Goal: Task Accomplishment & Management: Complete application form

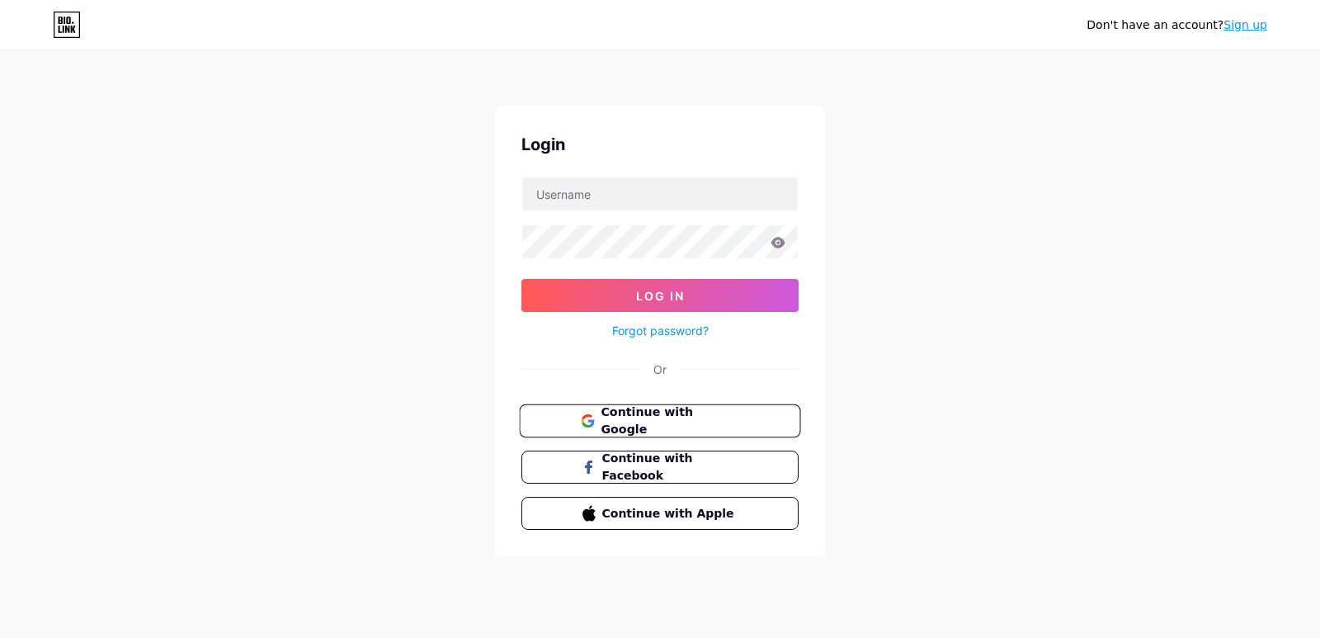
click at [639, 431] on button "Continue with Google" at bounding box center [659, 421] width 281 height 34
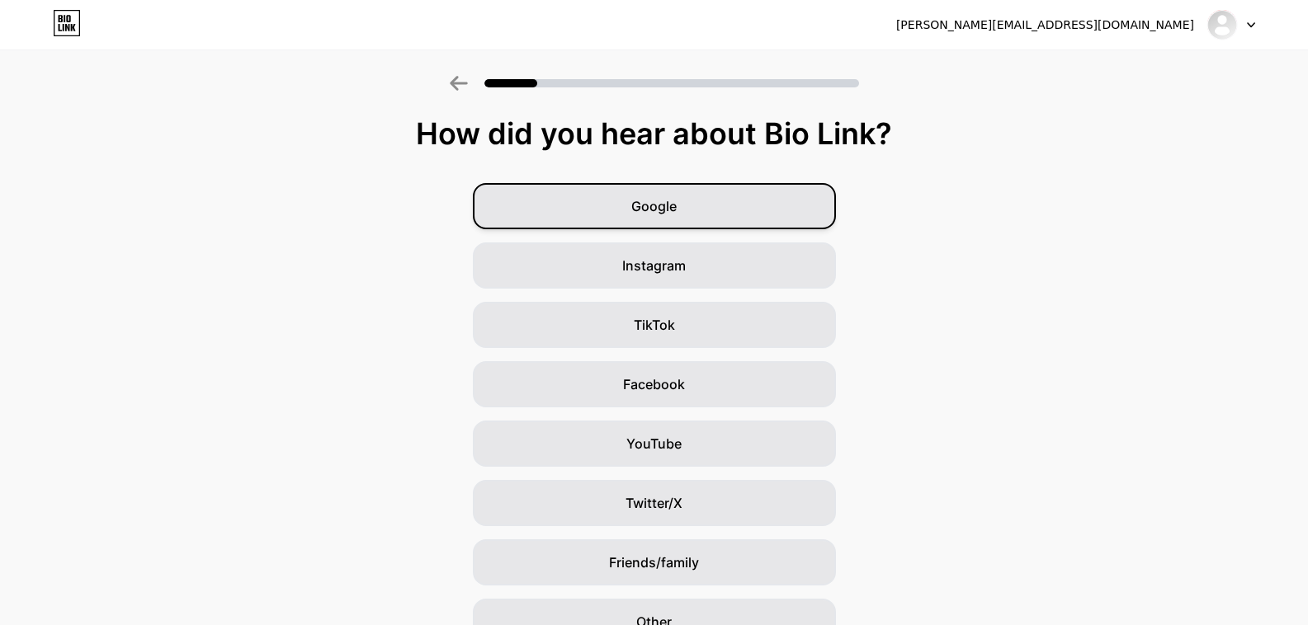
click at [700, 217] on div "Google" at bounding box center [654, 206] width 363 height 46
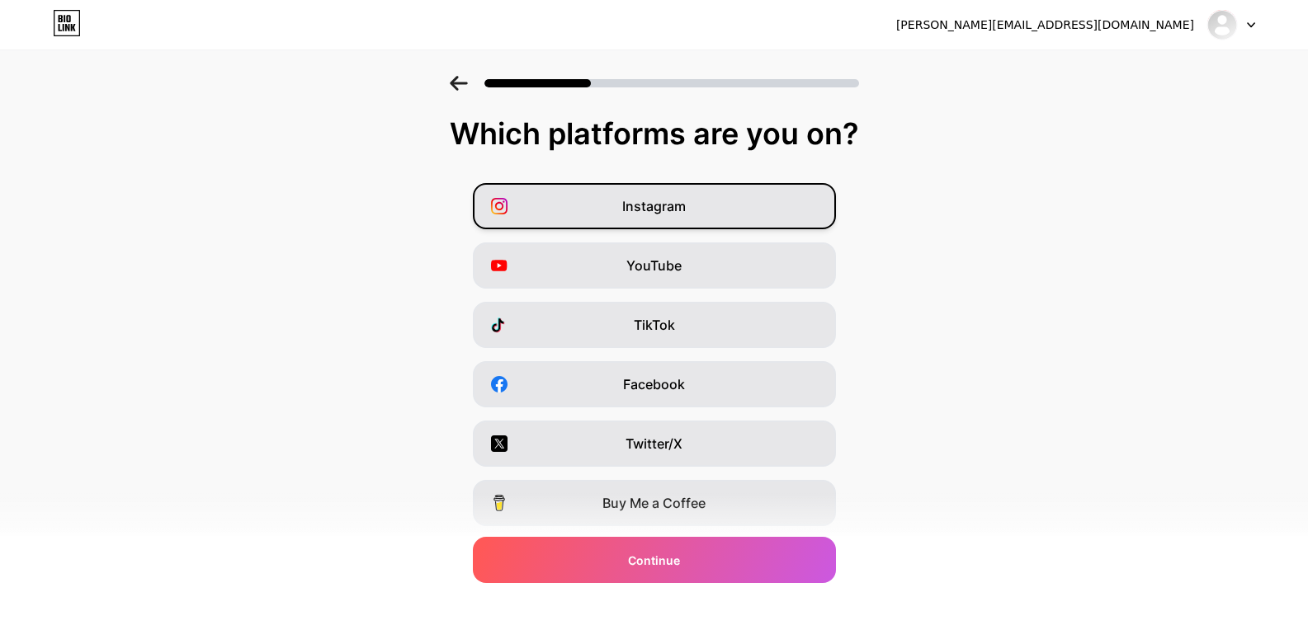
click at [697, 196] on div "Instagram" at bounding box center [654, 206] width 363 height 46
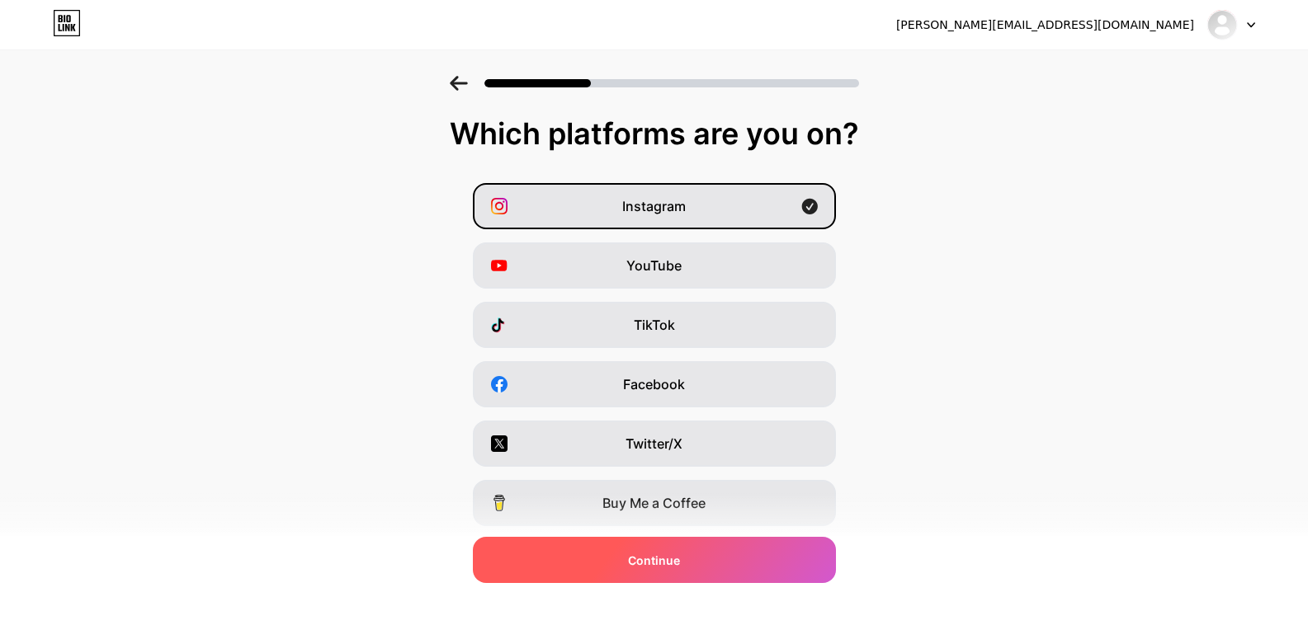
click at [771, 558] on div "Continue" at bounding box center [654, 560] width 363 height 46
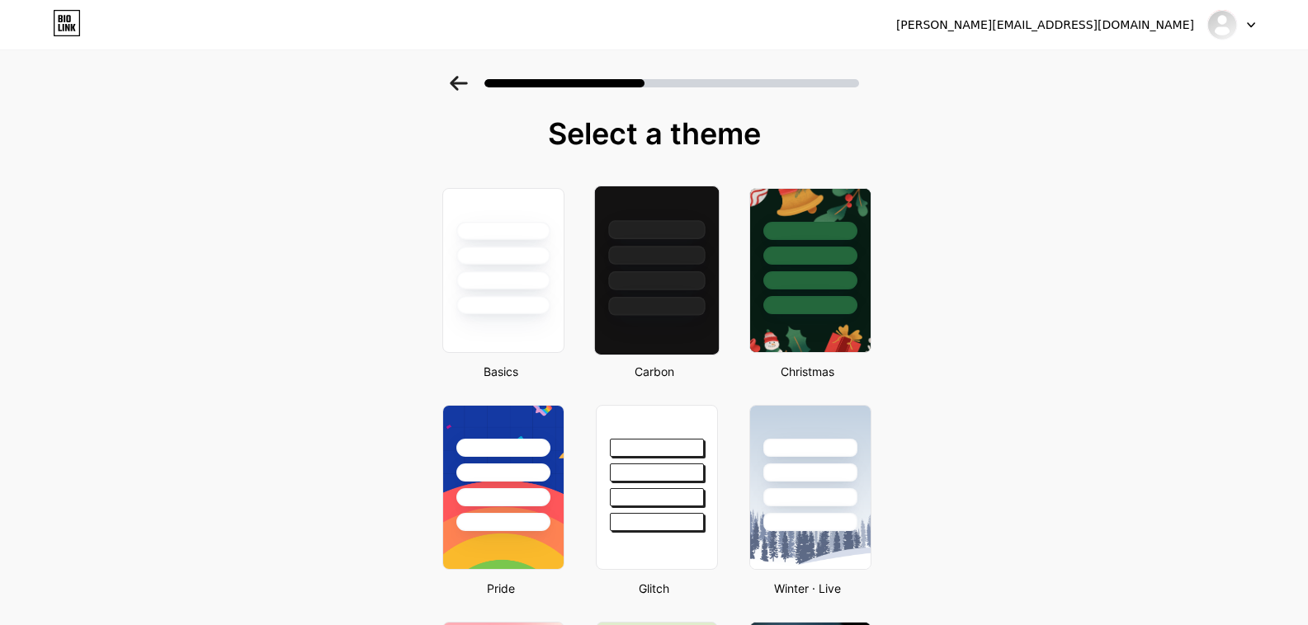
click at [653, 298] on div at bounding box center [656, 306] width 97 height 19
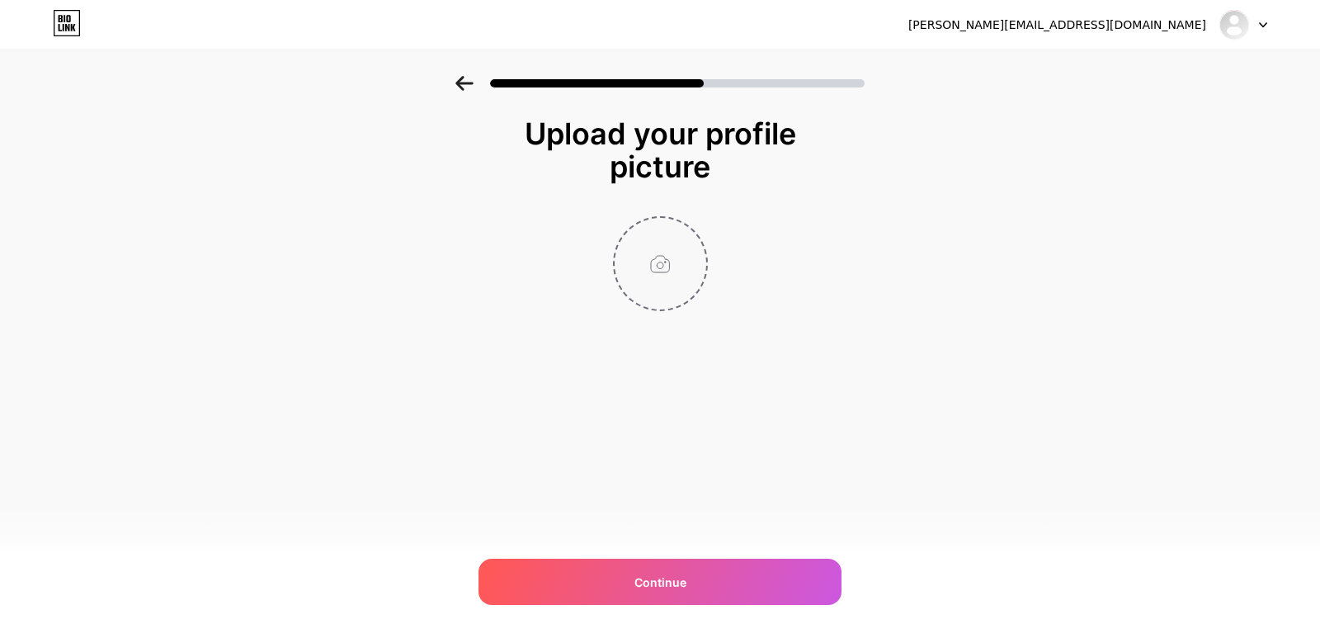
click at [619, 257] on input "file" at bounding box center [661, 264] width 92 height 92
type input "C:\fakepath\girl-photo-for-luxury-residences-profile.jpg"
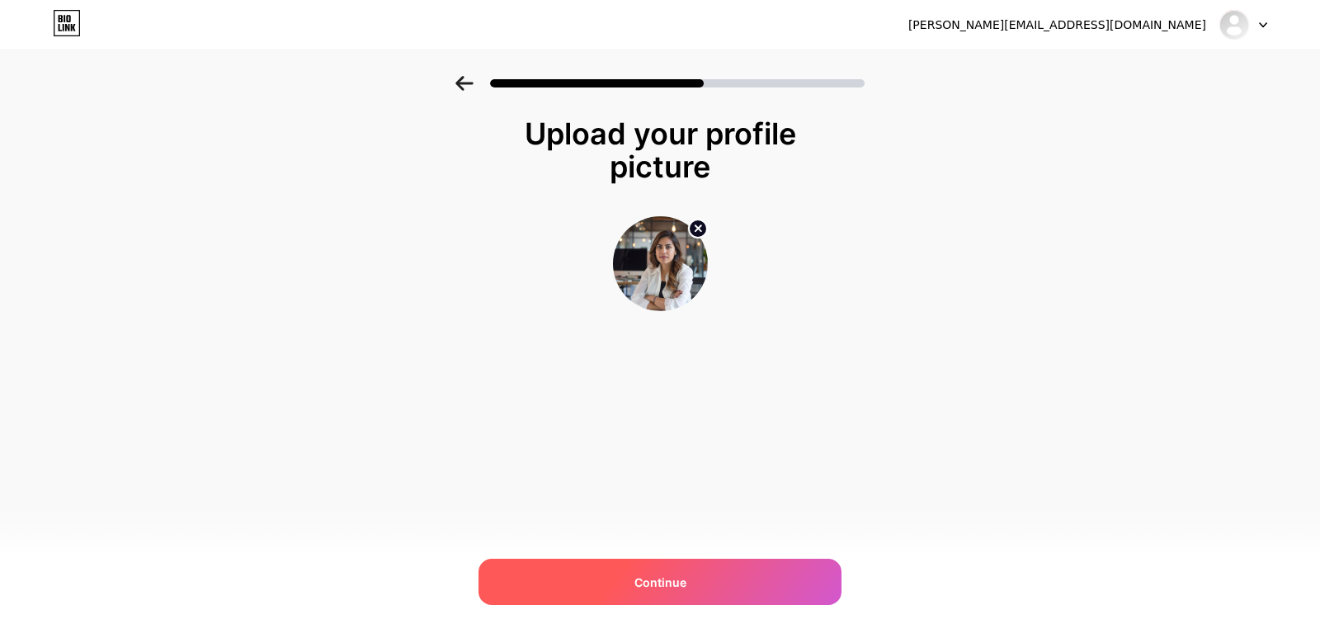
click at [696, 588] on div "Continue" at bounding box center [660, 582] width 363 height 46
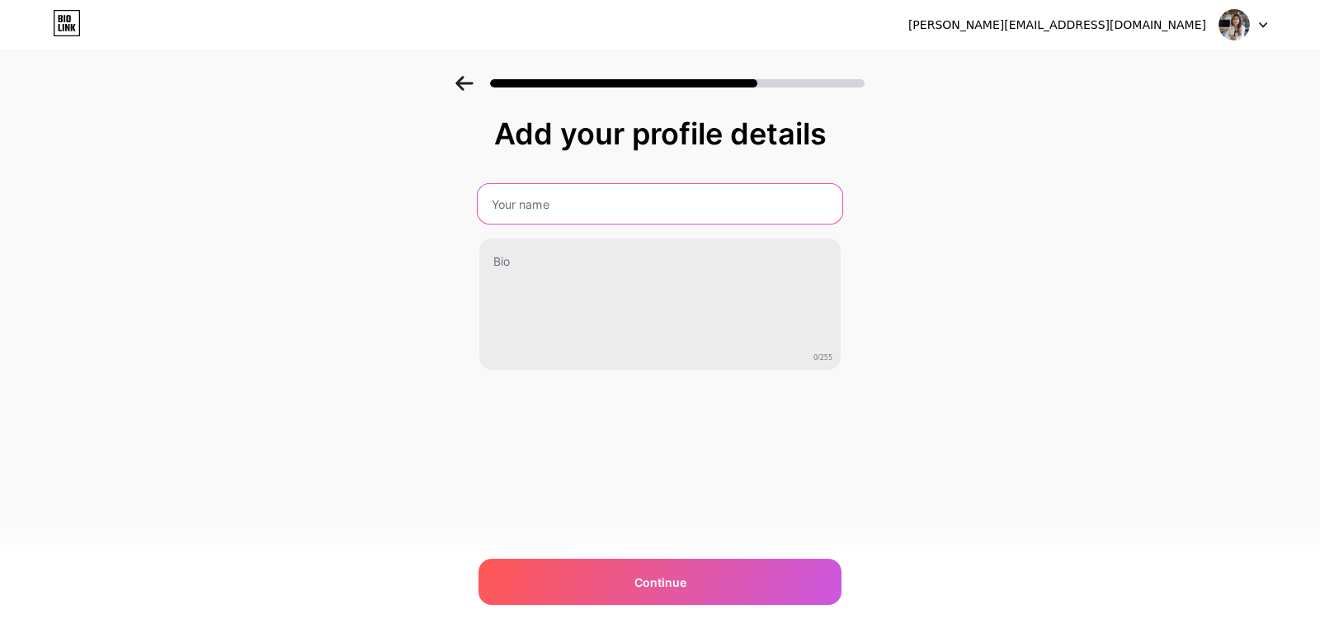
click at [630, 201] on input "text" at bounding box center [660, 204] width 365 height 40
type input "[PERSON_NAME]"
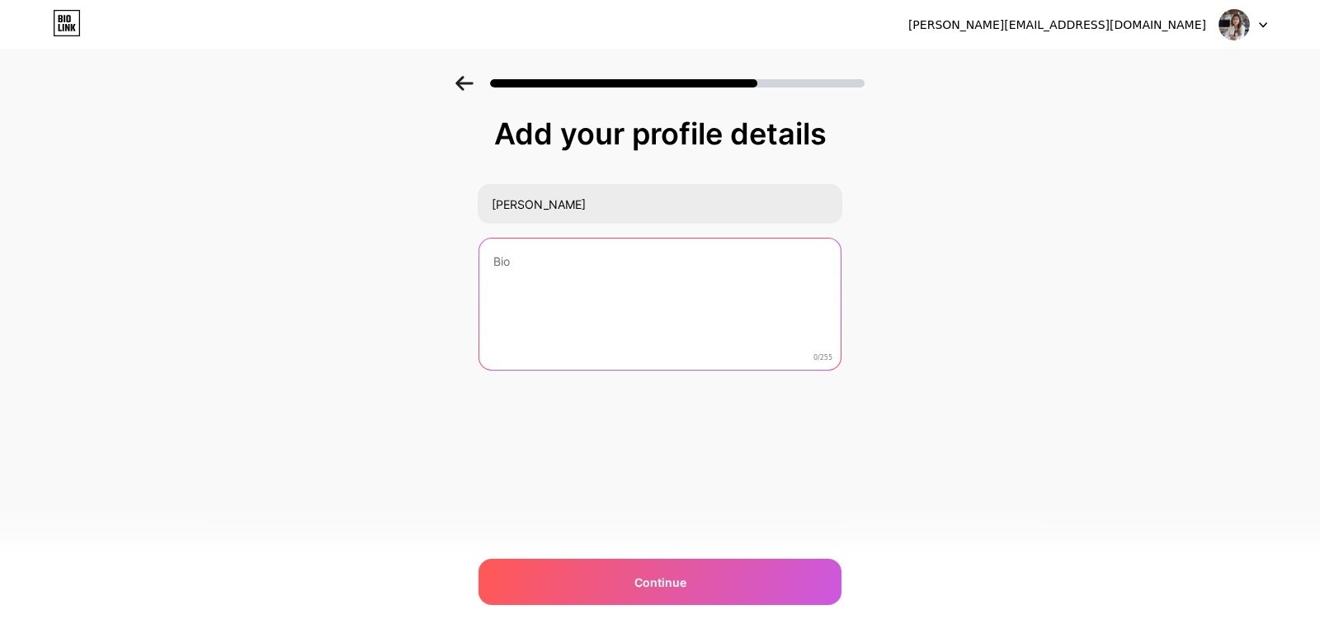
click at [523, 282] on textarea at bounding box center [659, 304] width 361 height 133
paste textarea "I’m [PERSON_NAME], and I have been working in the real estate industry for the …"
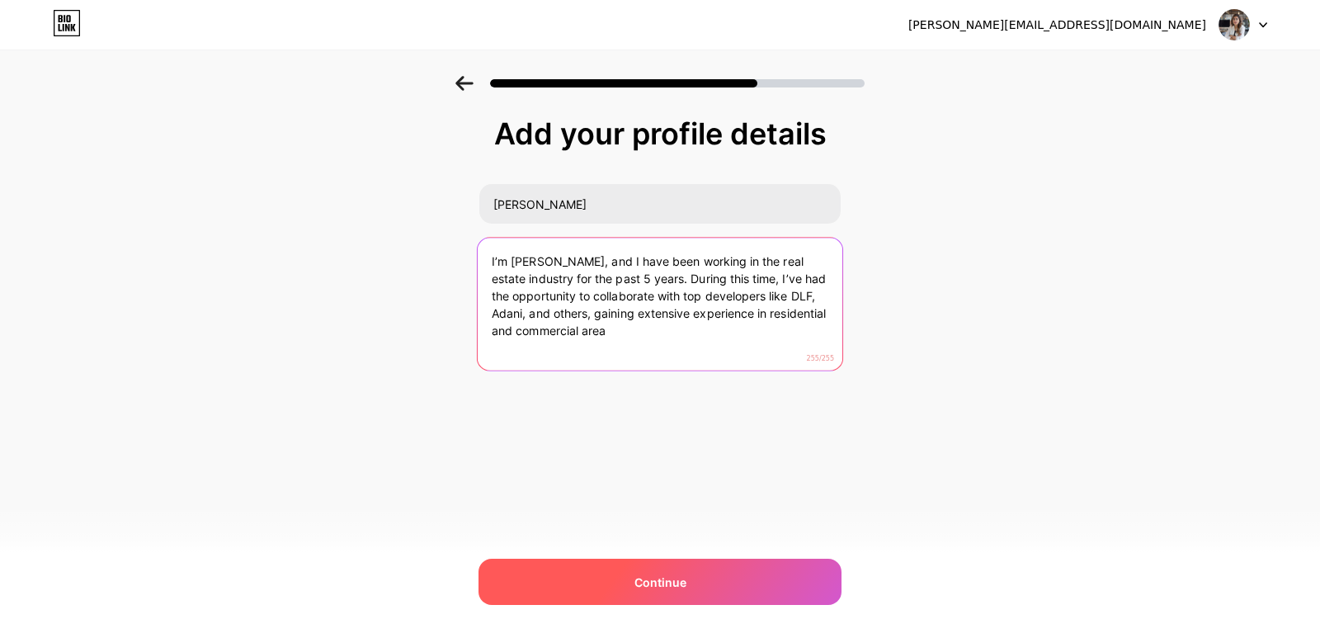
type textarea "I’m [PERSON_NAME], and I have been working in the real estate industry for the …"
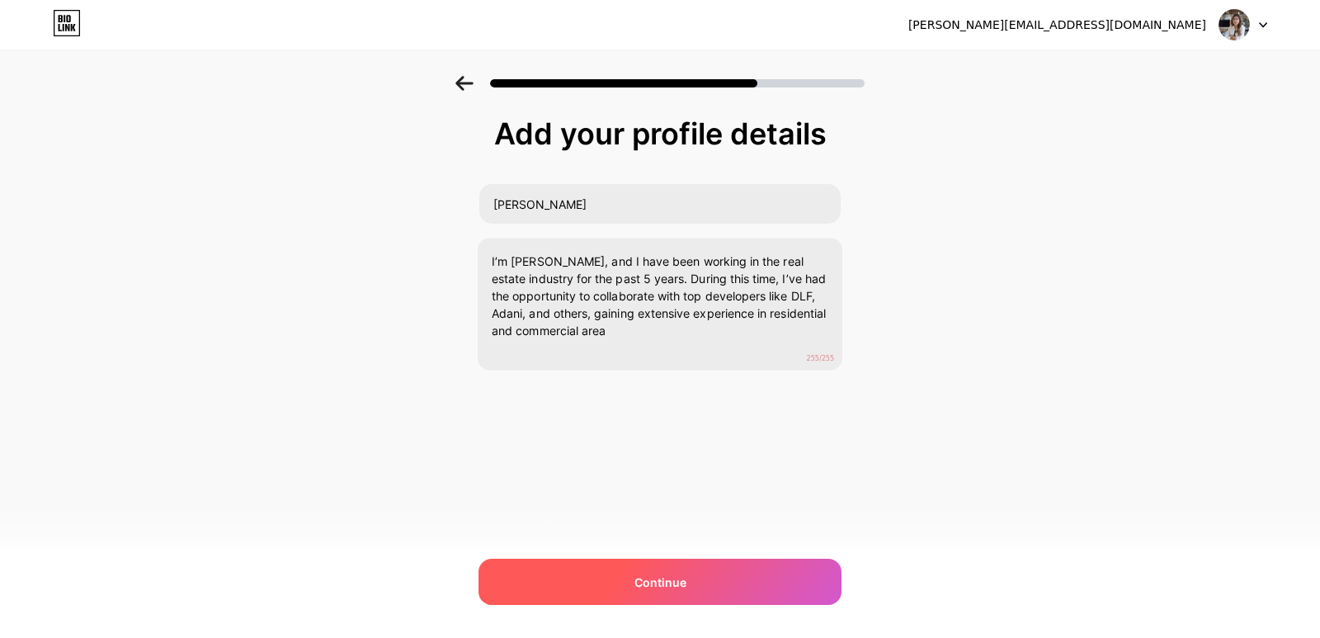
click at [783, 583] on div "Continue" at bounding box center [660, 582] width 363 height 46
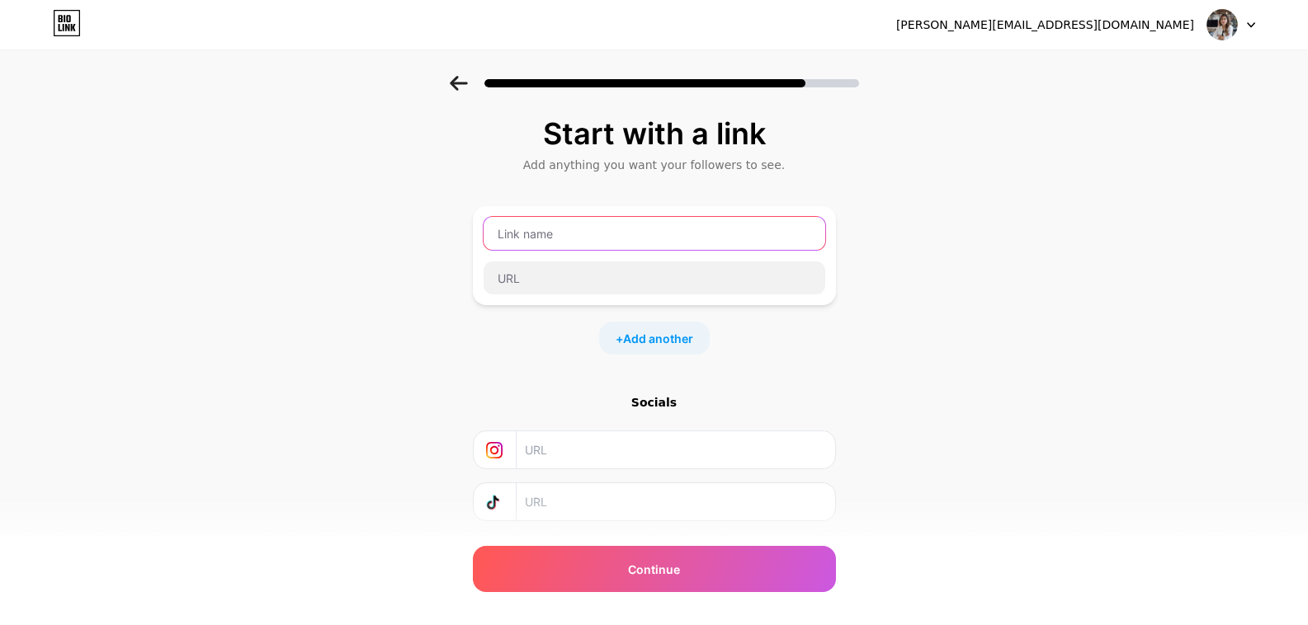
click at [635, 235] on input "text" at bounding box center [654, 233] width 342 height 33
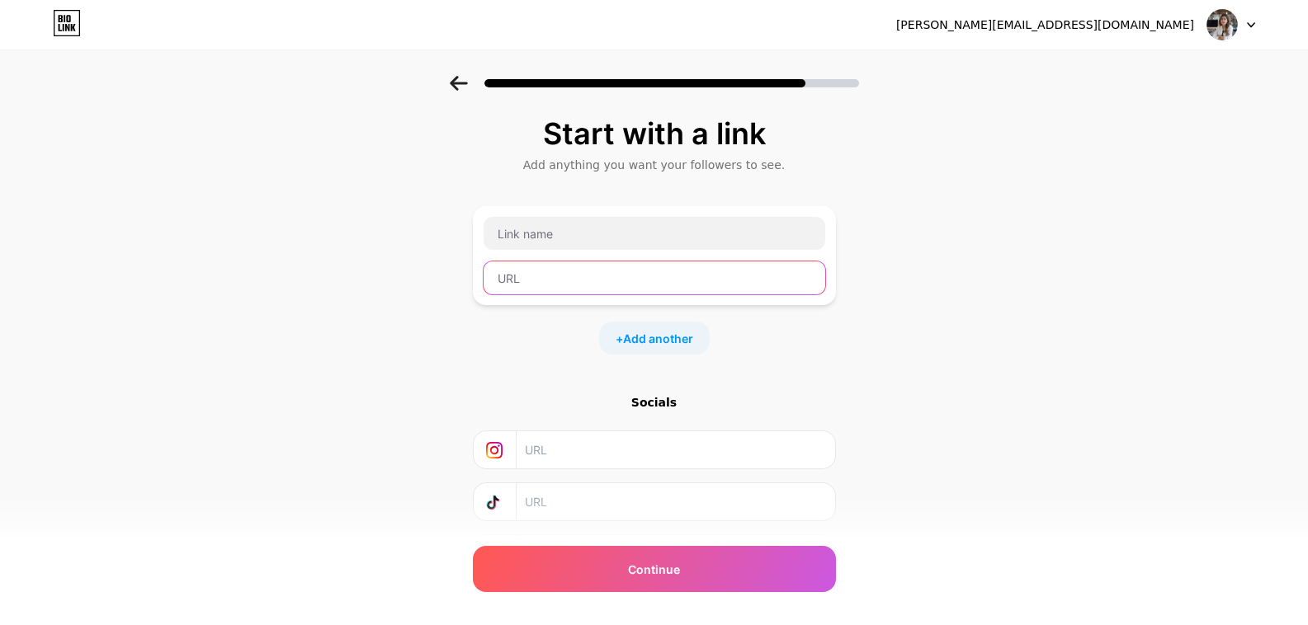
click at [586, 272] on input "text" at bounding box center [654, 278] width 342 height 33
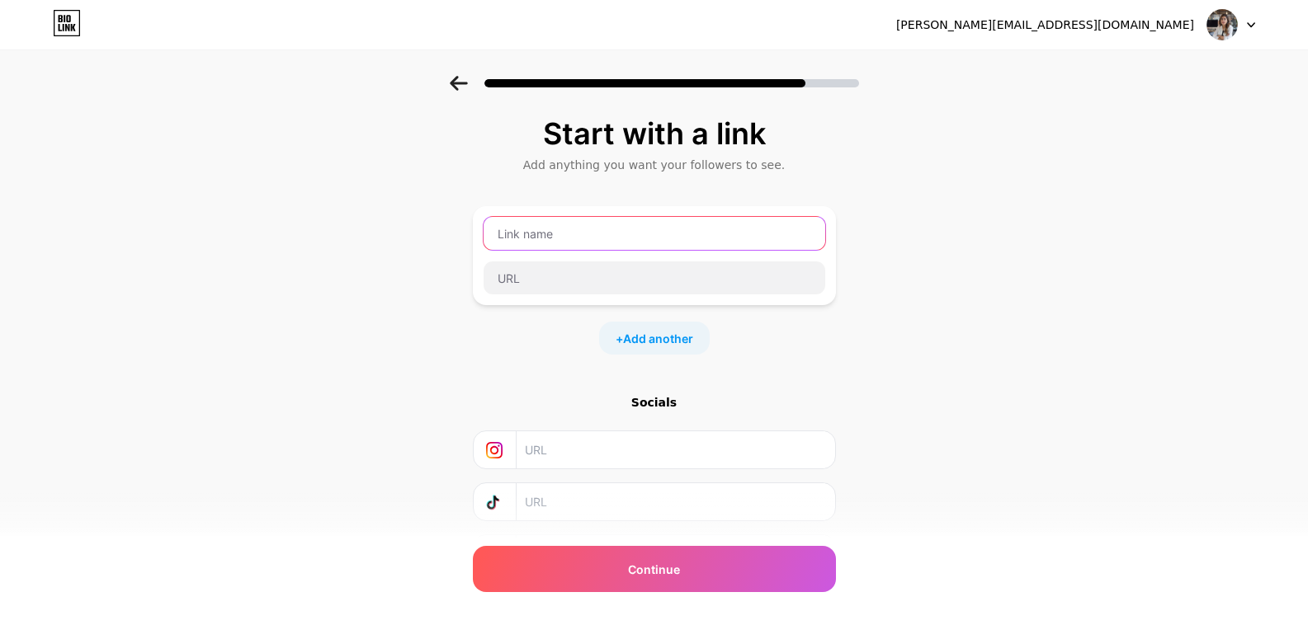
click at [607, 224] on input "text" at bounding box center [654, 233] width 342 height 33
type input "Propzilla"
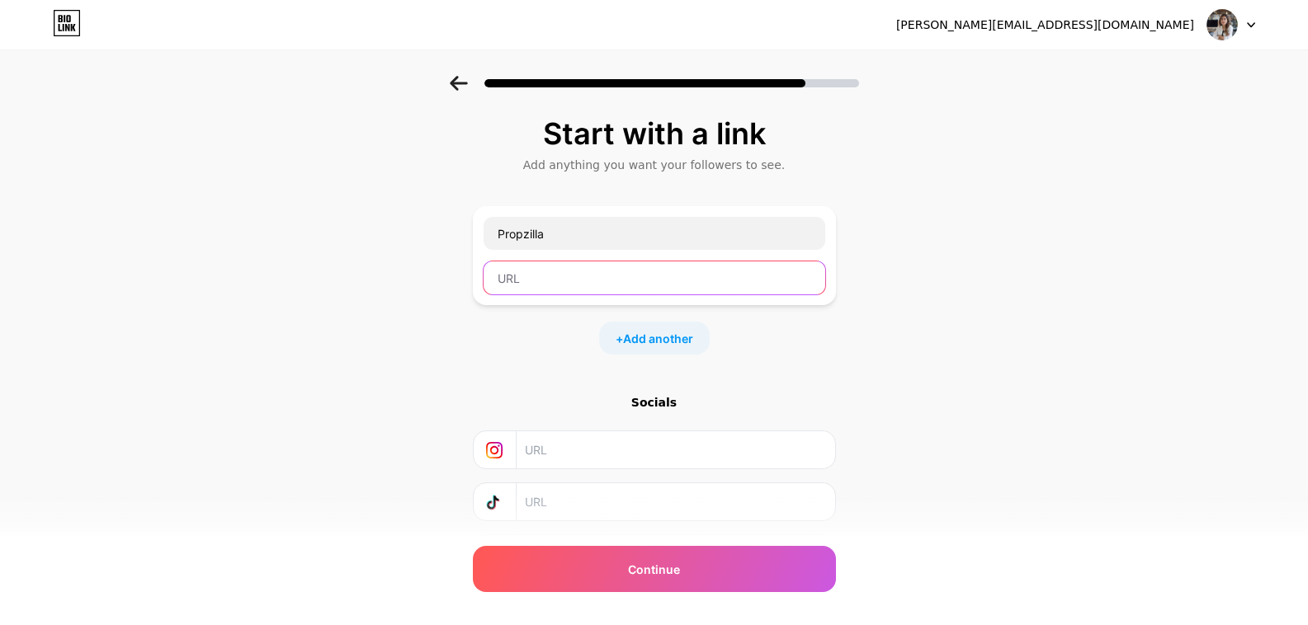
click at [615, 277] on input "text" at bounding box center [654, 278] width 342 height 33
click at [587, 274] on input "text" at bounding box center [654, 278] width 342 height 33
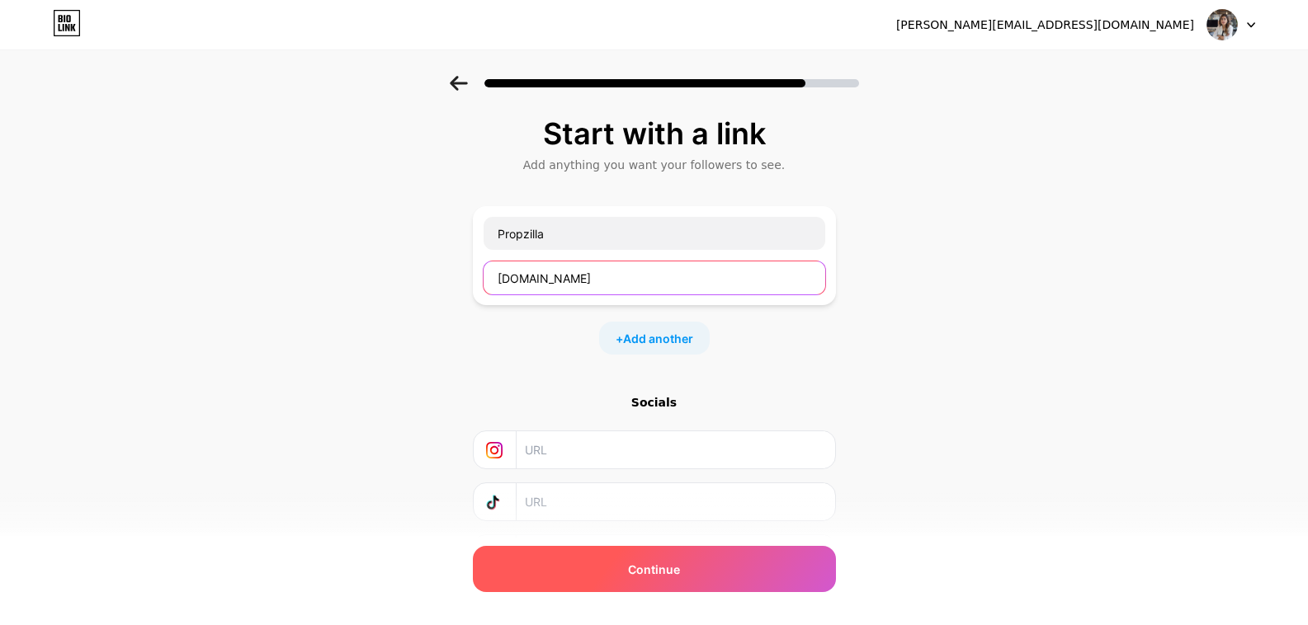
type input "[DOMAIN_NAME]"
click at [646, 578] on span "Continue" at bounding box center [654, 569] width 52 height 17
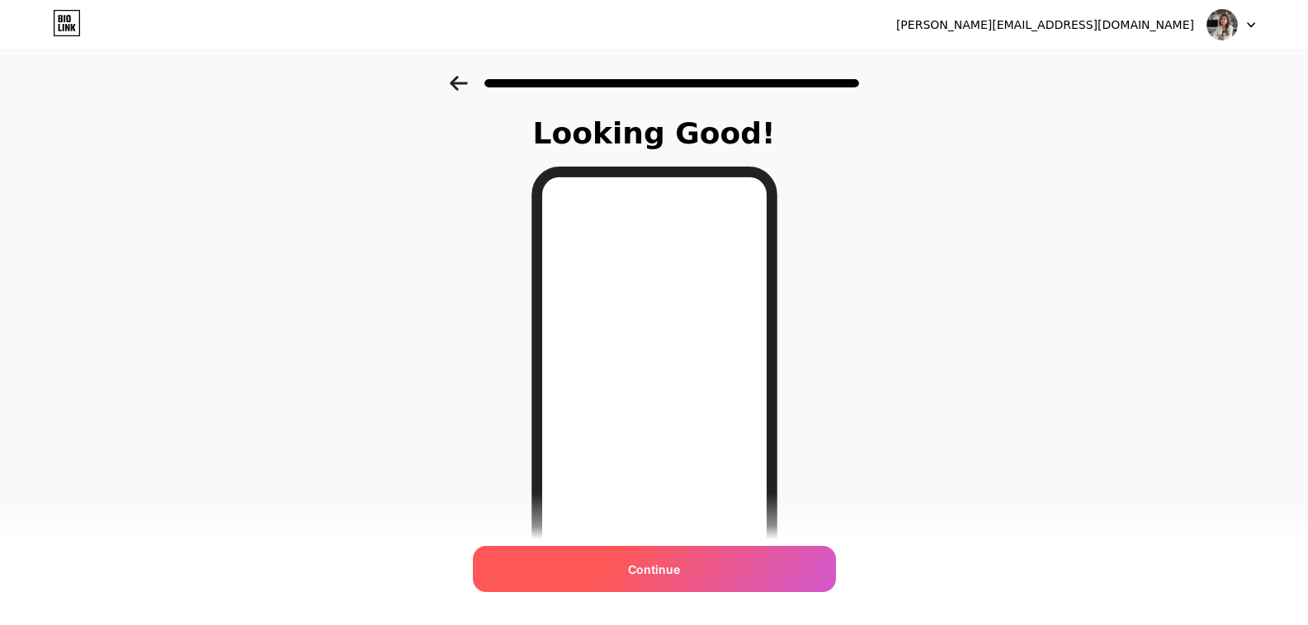
click at [639, 550] on div "Continue" at bounding box center [654, 569] width 363 height 46
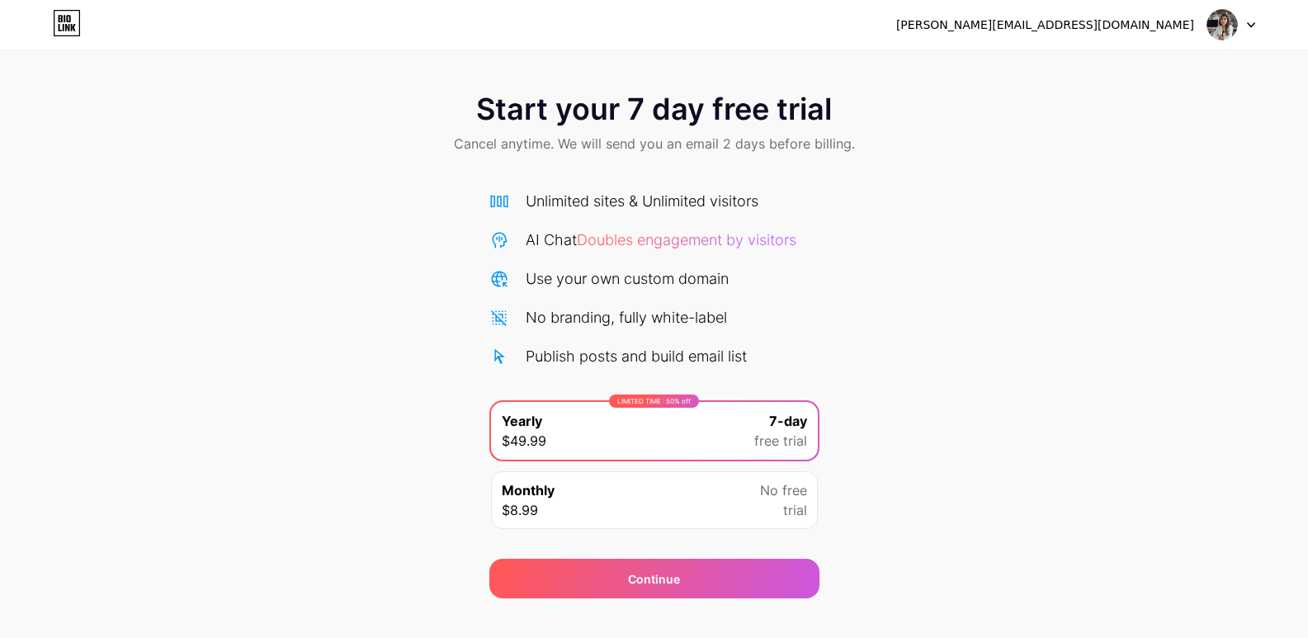
click at [662, 507] on div "Monthly $8.99 No free trial" at bounding box center [654, 500] width 327 height 58
